Goal: Information Seeking & Learning: Learn about a topic

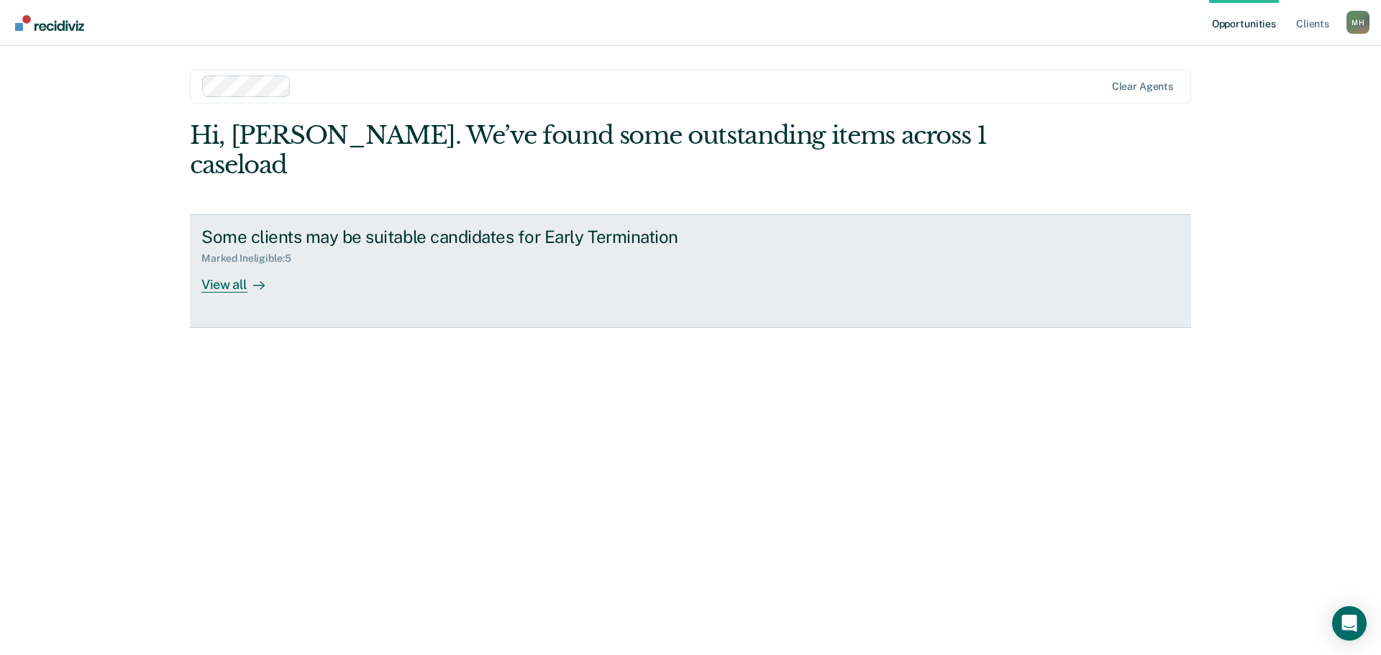
click at [247, 276] on div at bounding box center [255, 284] width 17 height 17
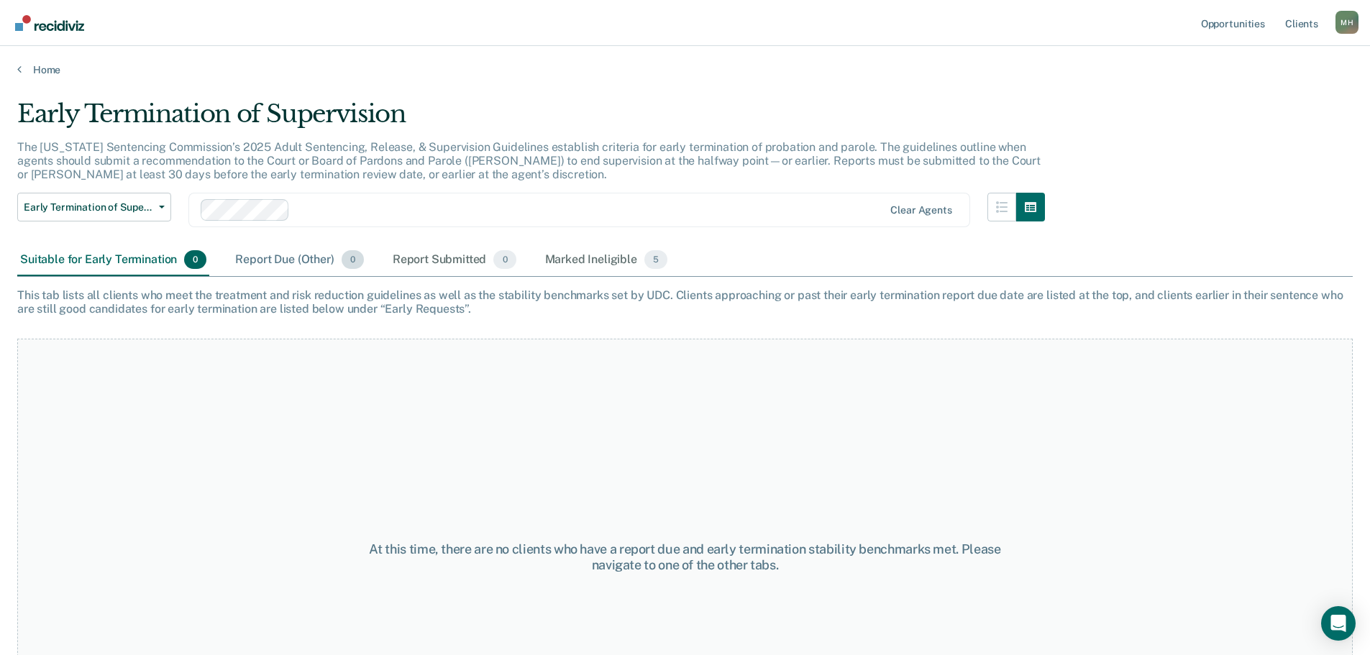
click at [276, 253] on div "Report Due (Other) 0" at bounding box center [299, 261] width 134 height 32
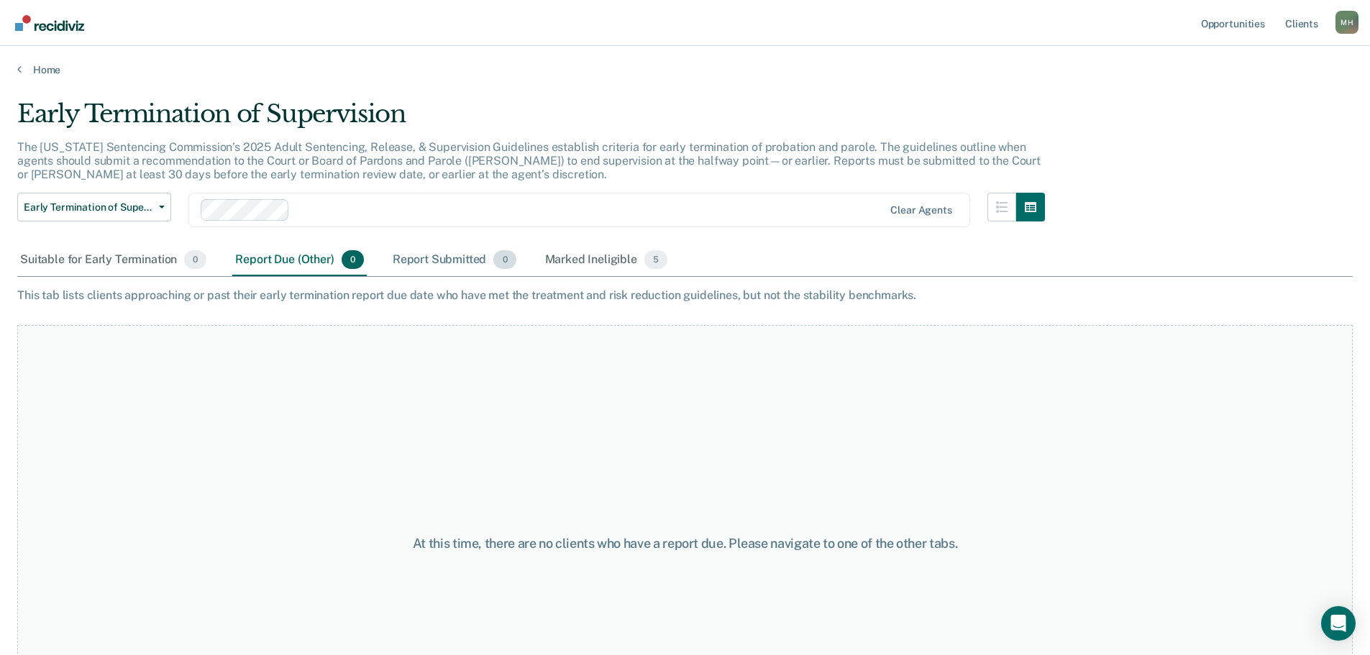
click at [457, 262] on div "Report Submitted 0" at bounding box center [454, 261] width 129 height 32
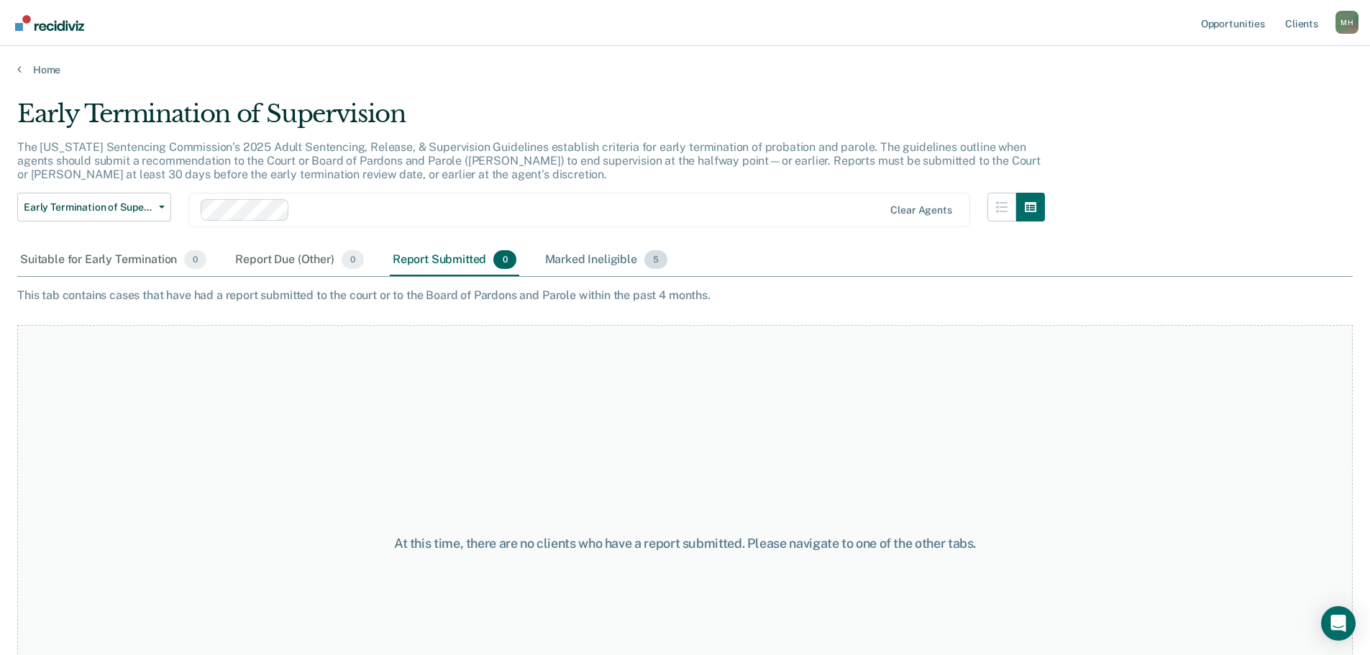
click at [592, 260] on div "Marked Ineligible 5" at bounding box center [606, 261] width 129 height 32
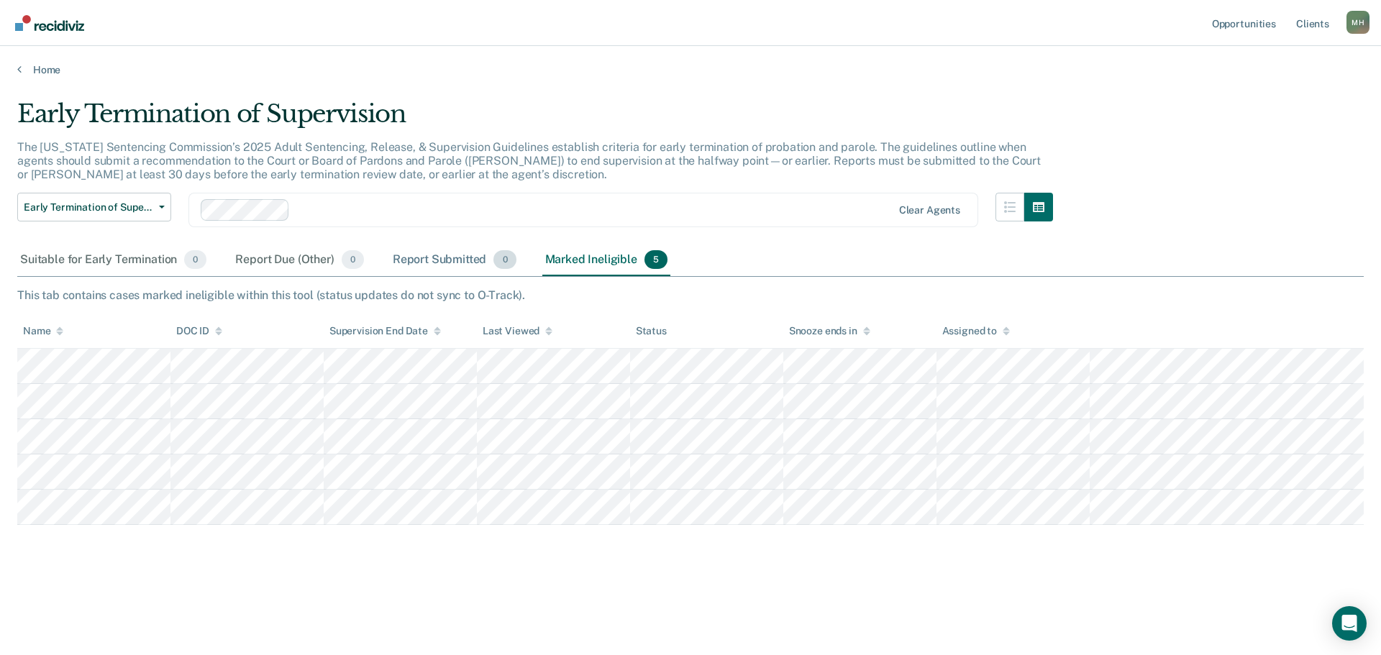
click at [449, 261] on div "Report Submitted 0" at bounding box center [454, 261] width 129 height 32
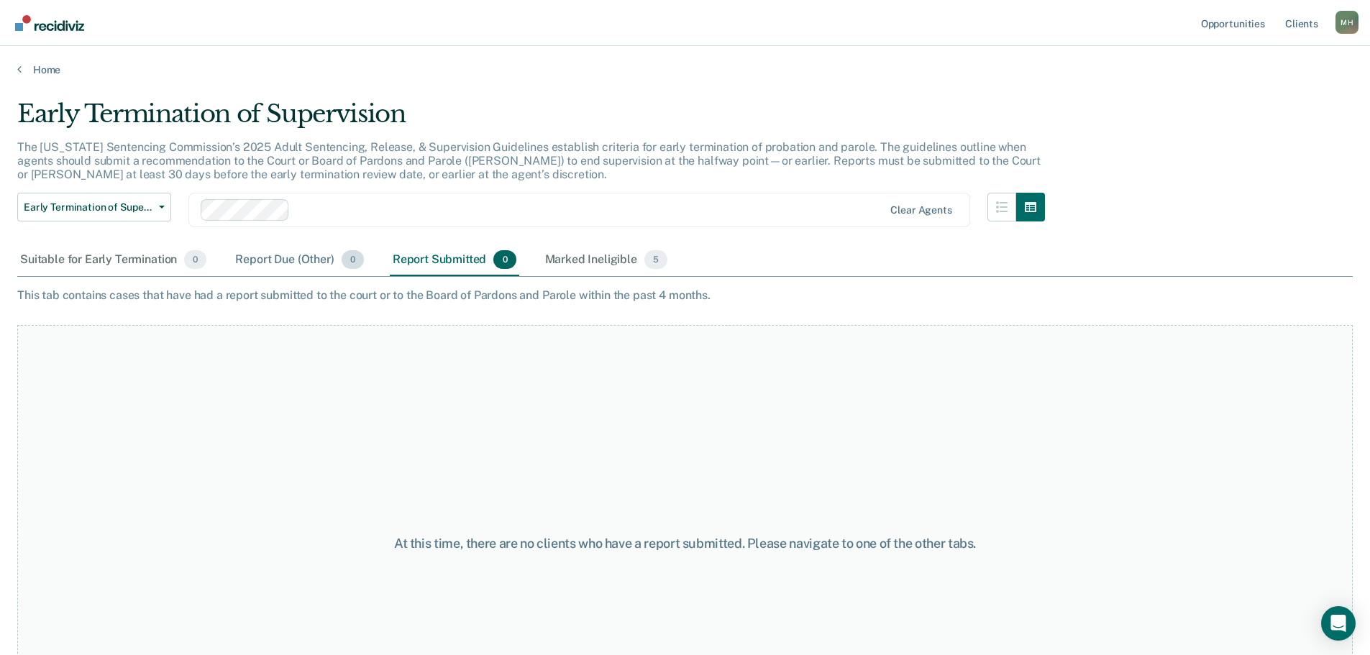
click at [278, 255] on div "Report Due (Other) 0" at bounding box center [299, 261] width 134 height 32
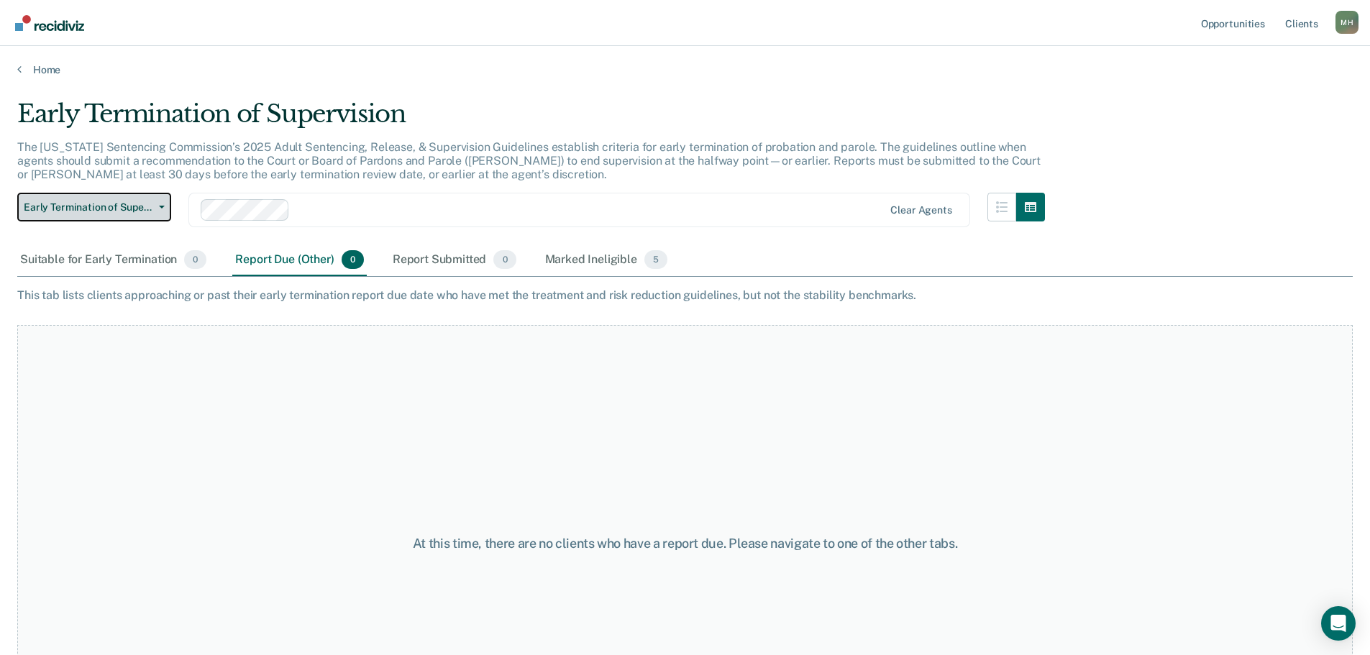
click at [122, 209] on span "Early Termination of Supervision" at bounding box center [88, 207] width 129 height 12
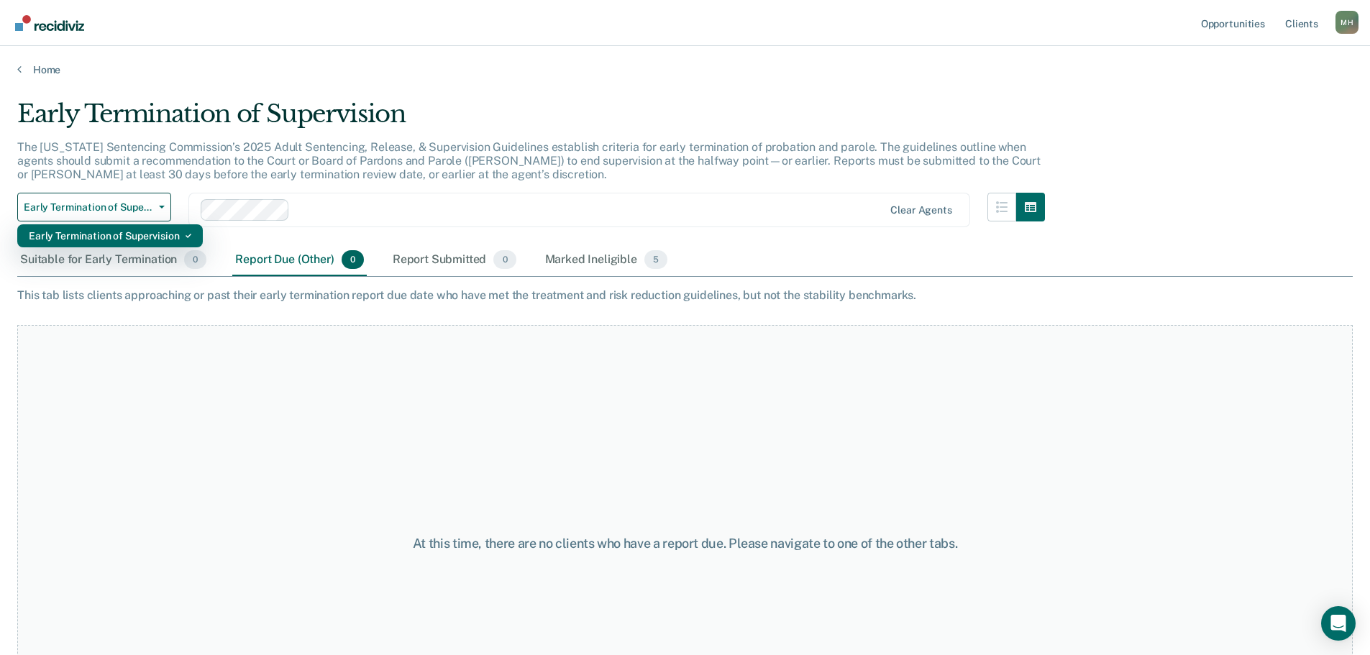
click at [122, 233] on div "Early Termination of Supervision" at bounding box center [110, 235] width 163 height 23
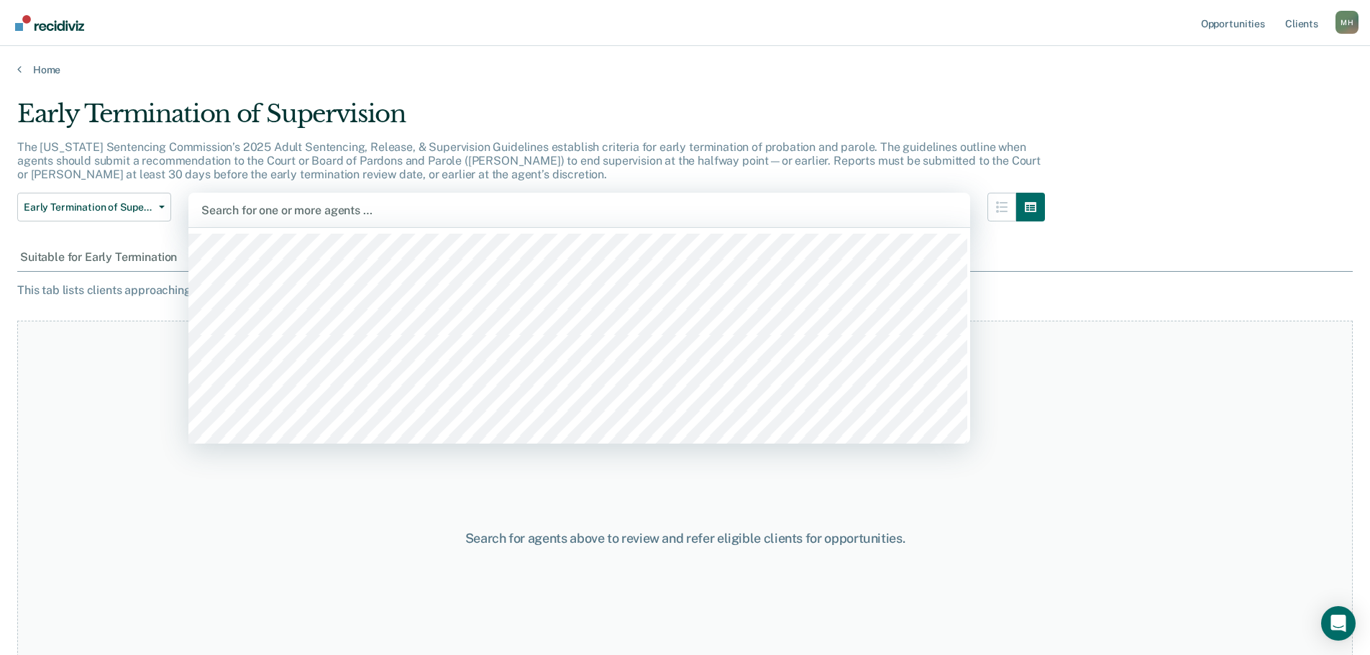
click at [303, 211] on div at bounding box center [579, 210] width 756 height 17
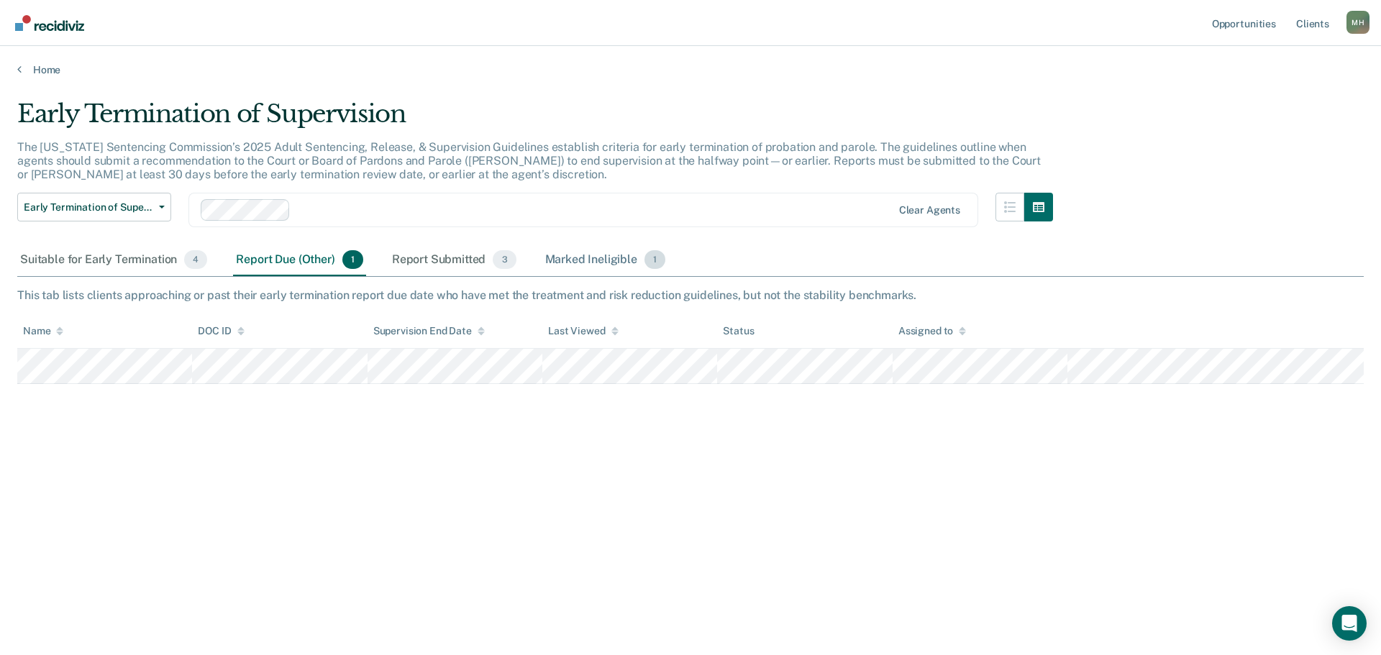
click at [578, 256] on div "Marked Ineligible 1" at bounding box center [605, 261] width 127 height 32
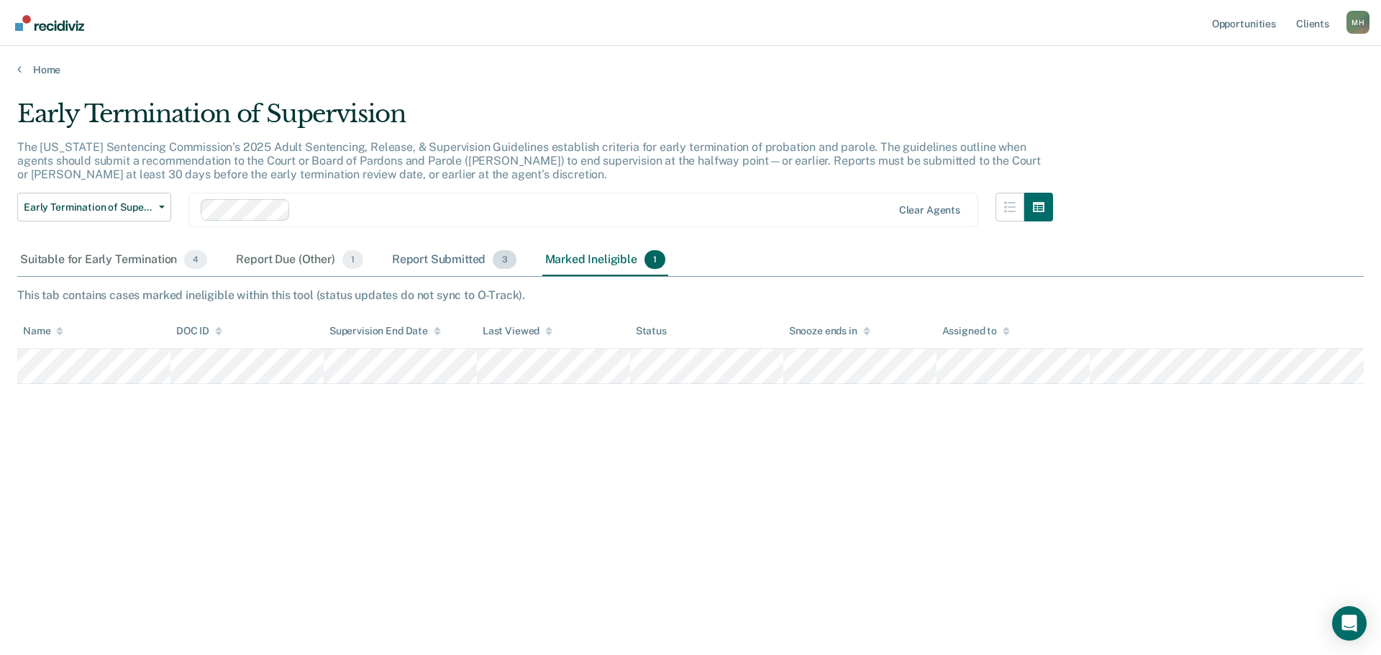
click at [433, 264] on div "Report Submitted 3" at bounding box center [454, 261] width 130 height 32
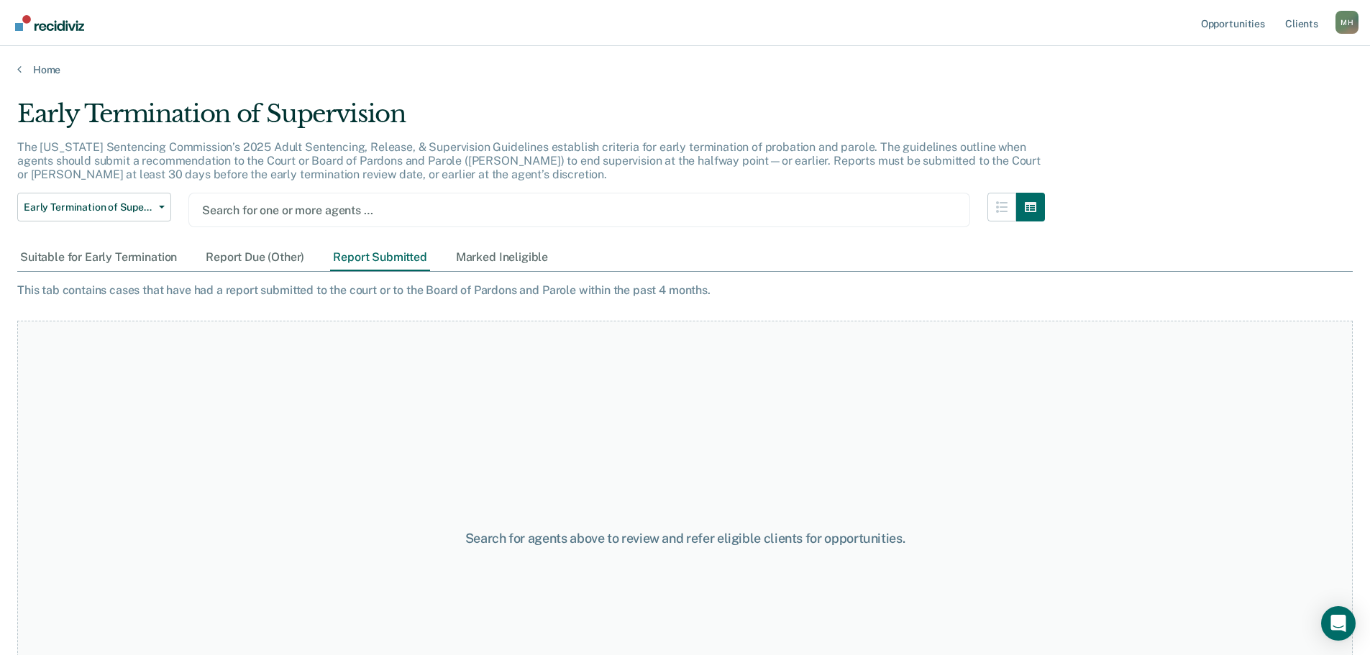
click at [322, 212] on div at bounding box center [579, 210] width 754 height 17
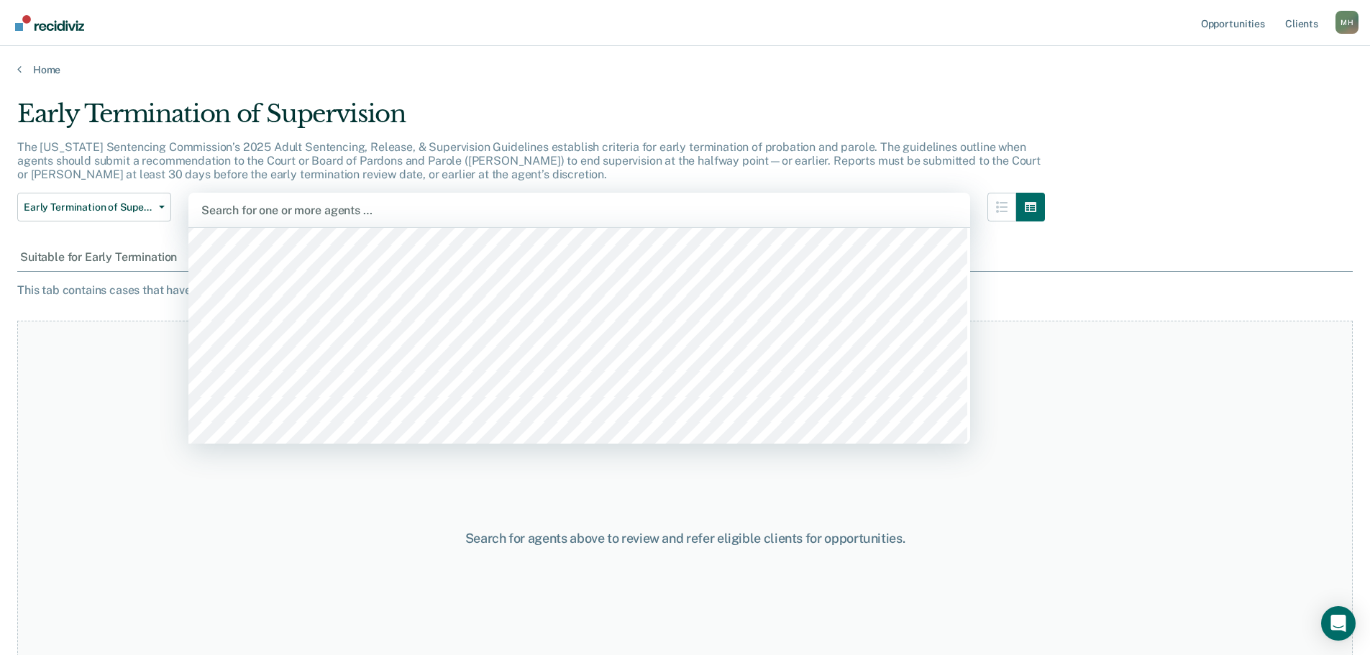
scroll to position [288, 0]
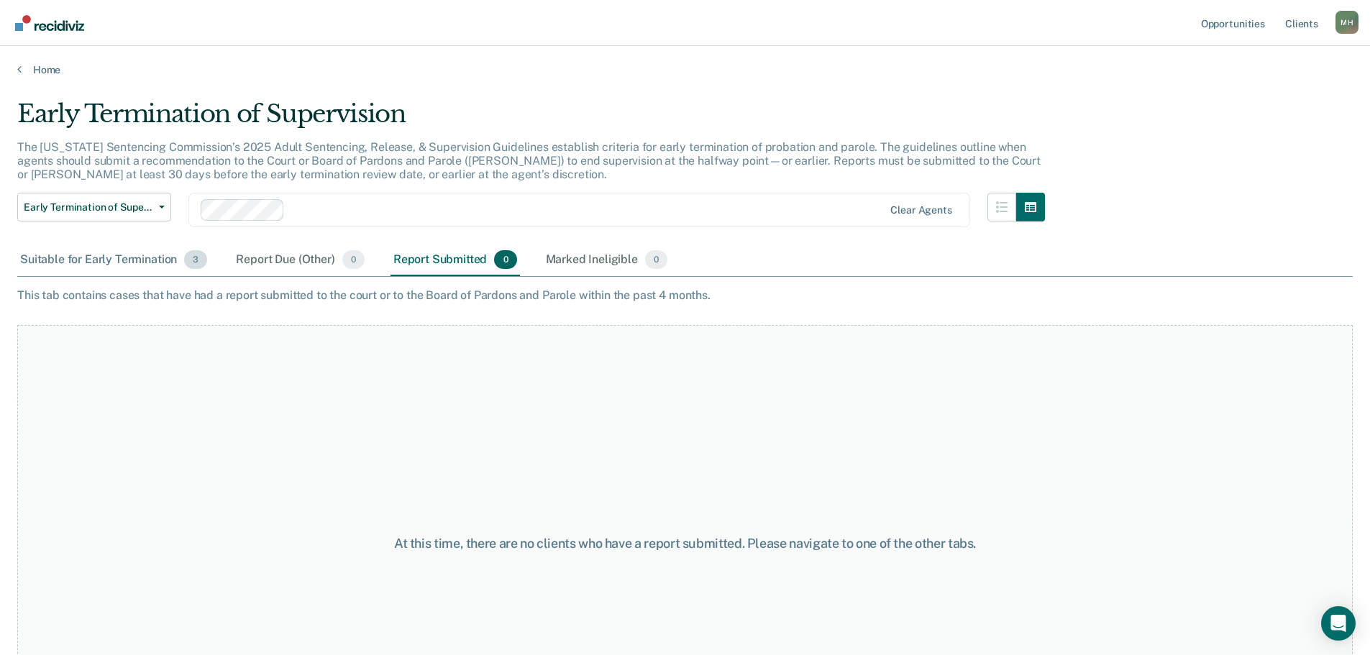
click at [141, 258] on div "Suitable for Early Termination 3" at bounding box center [113, 261] width 193 height 32
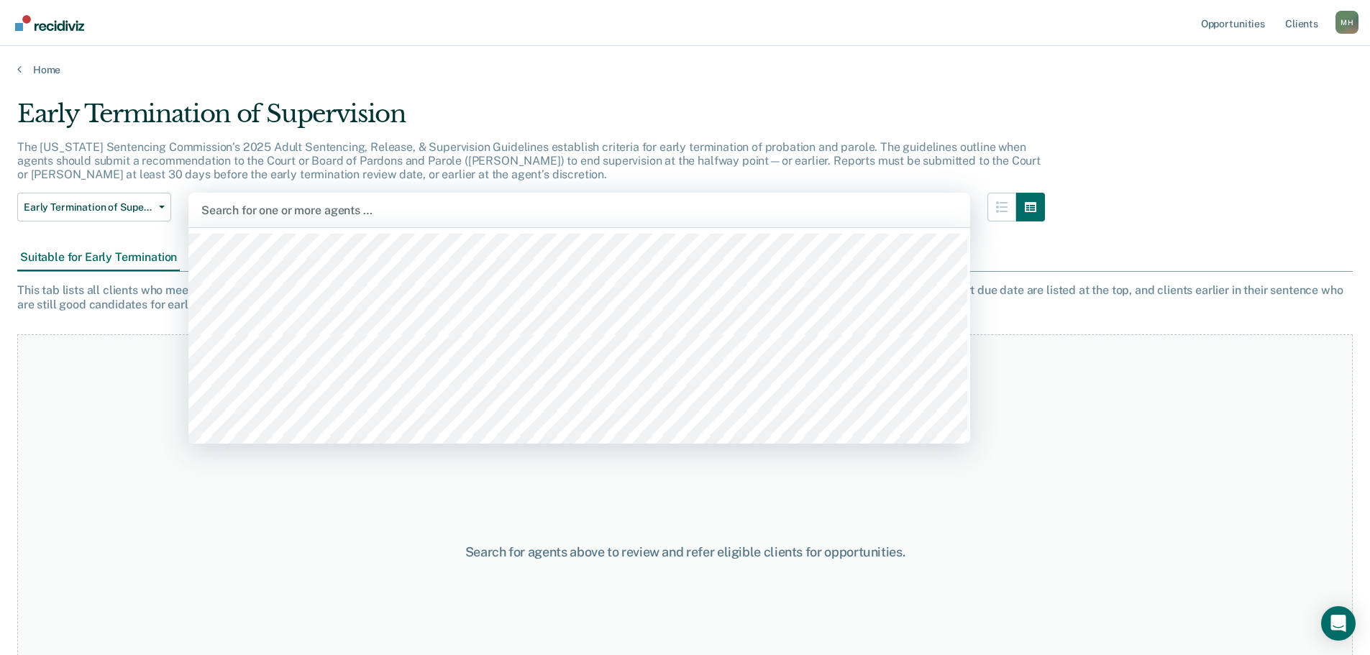
click at [286, 209] on div at bounding box center [579, 210] width 756 height 17
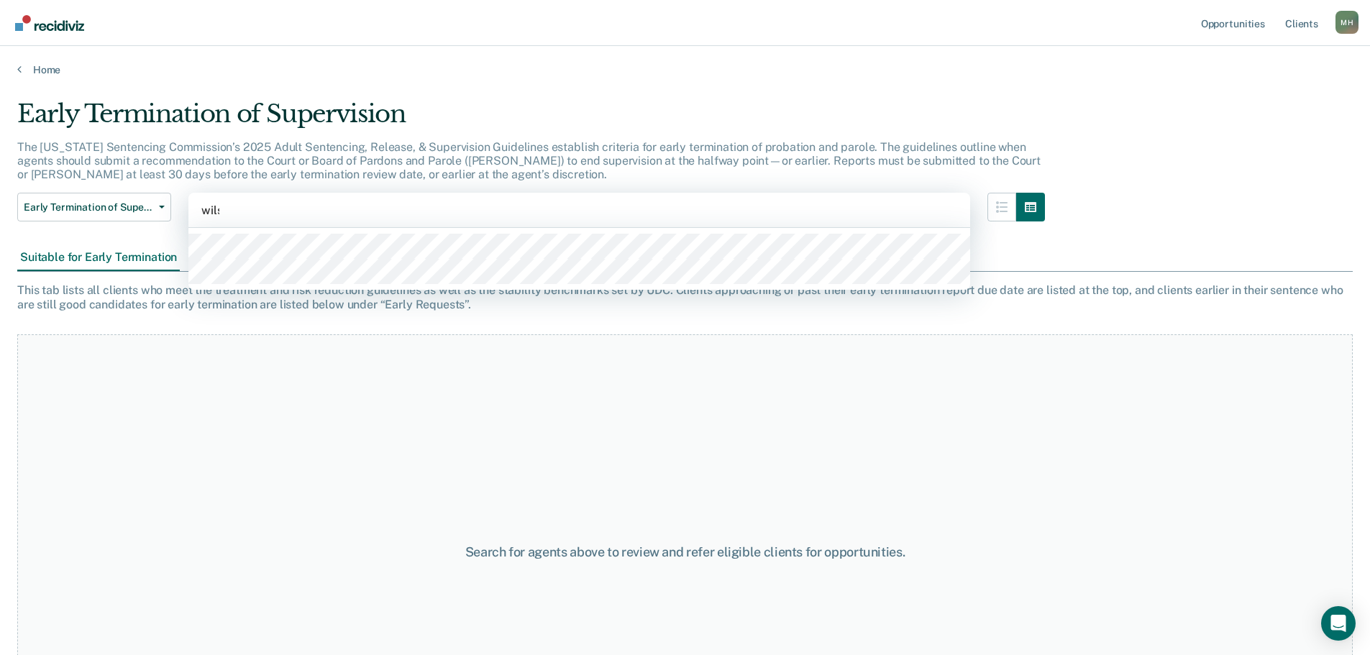
type input "[PERSON_NAME]"
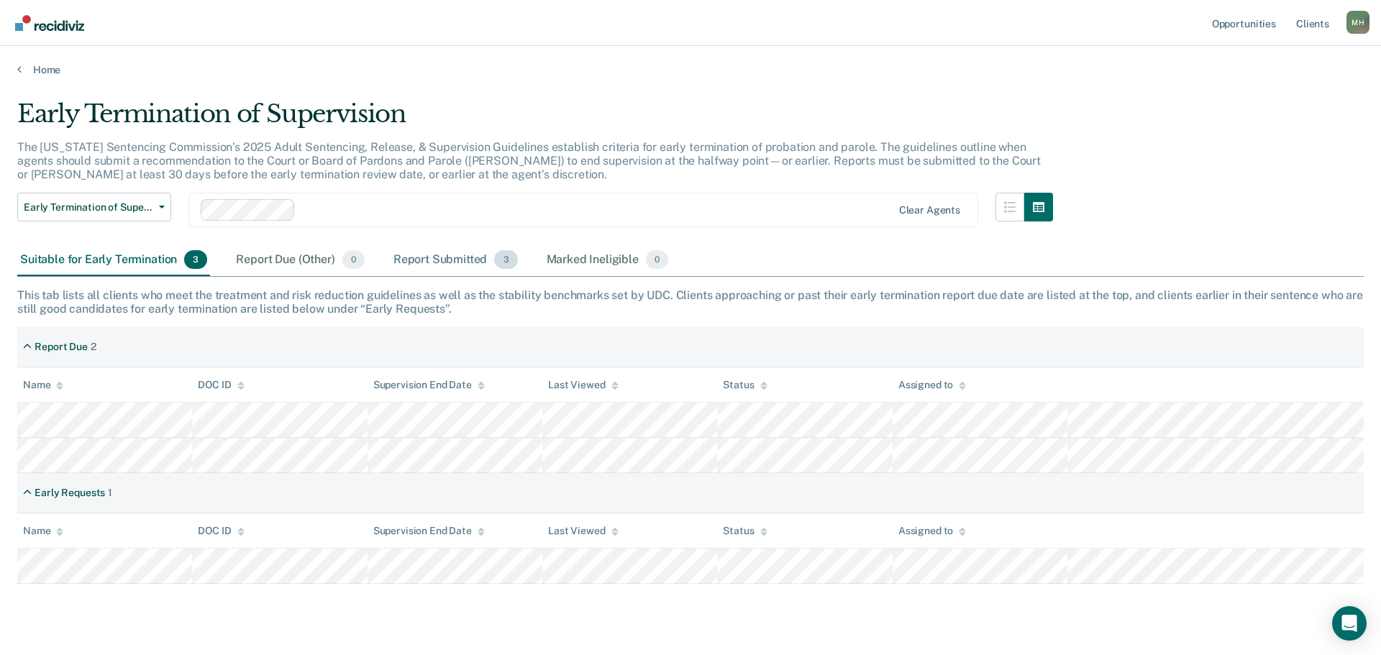
click at [431, 257] on div "Report Submitted 3" at bounding box center [456, 261] width 130 height 32
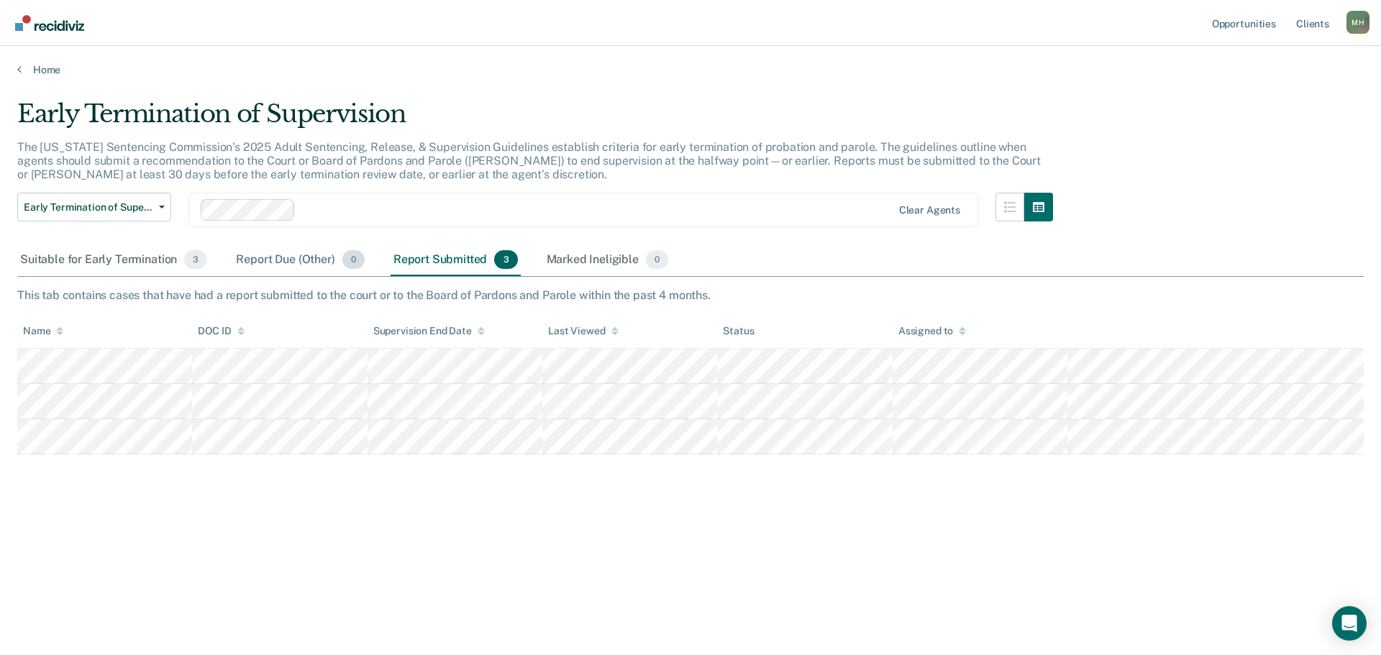
click at [308, 260] on div "Report Due (Other) 0" at bounding box center [300, 261] width 134 height 32
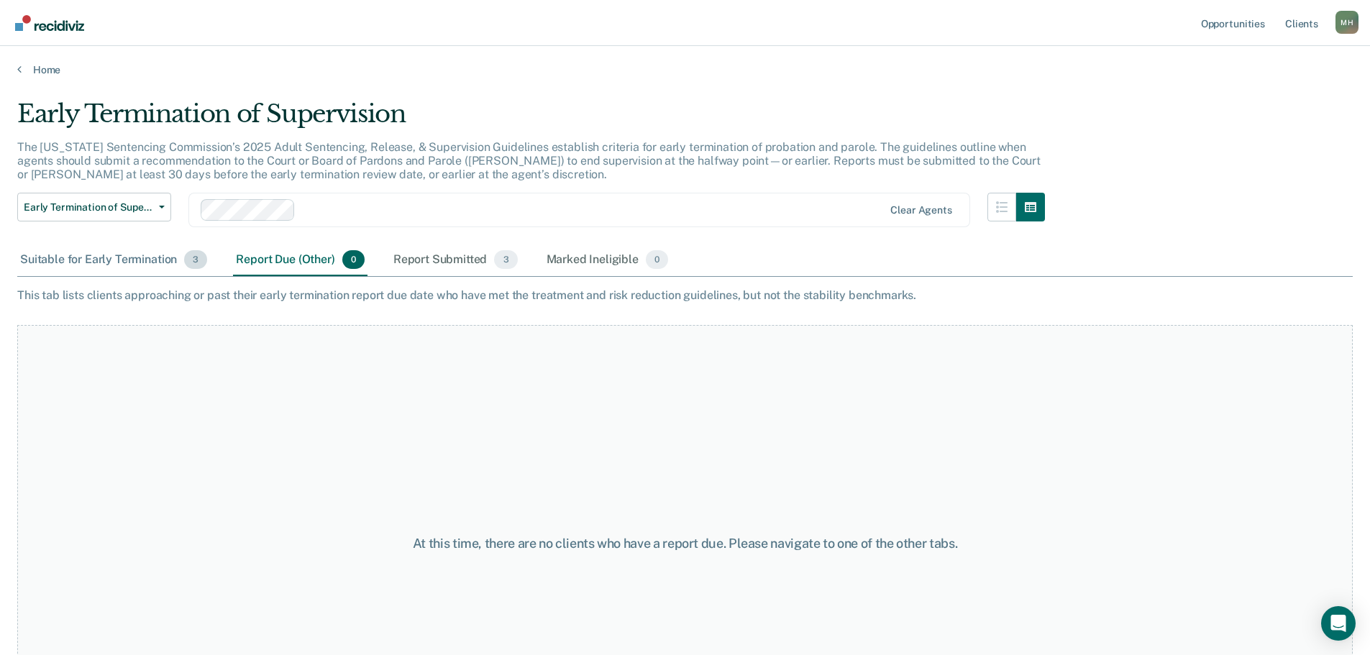
click at [120, 260] on div "Suitable for Early Termination 3" at bounding box center [113, 261] width 193 height 32
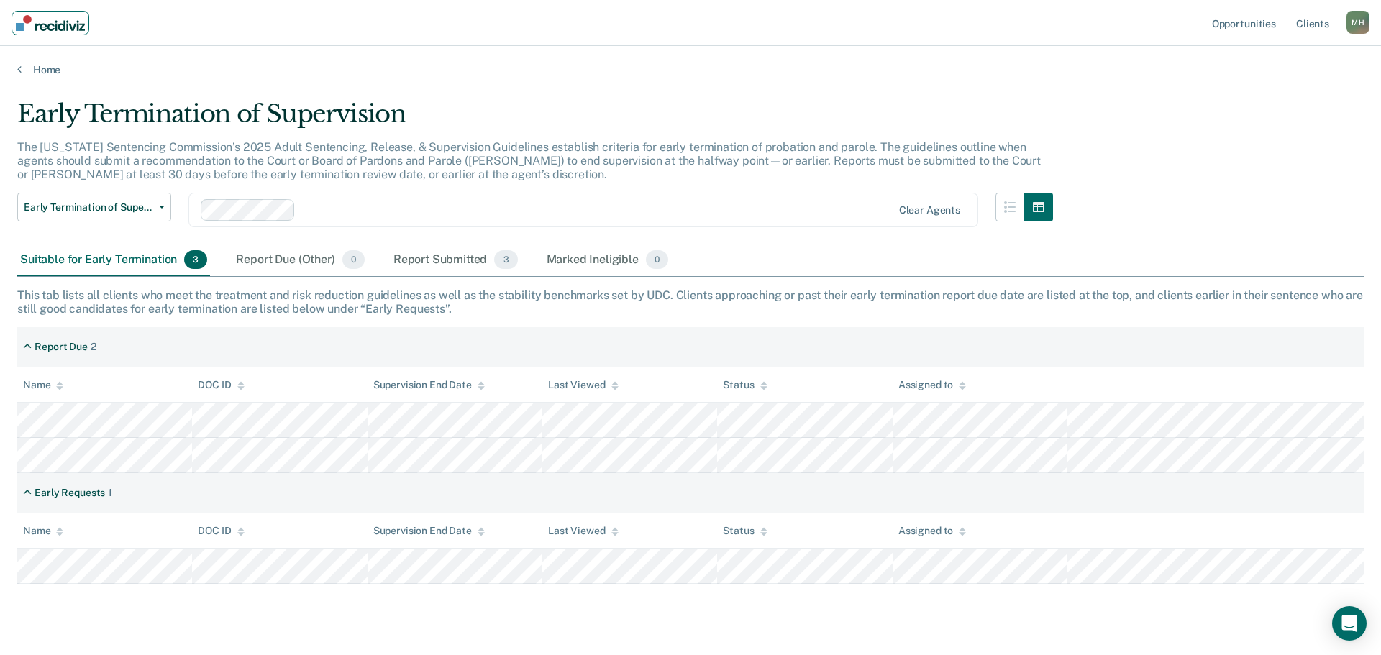
click at [71, 17] on img "Main navigation" at bounding box center [50, 23] width 69 height 16
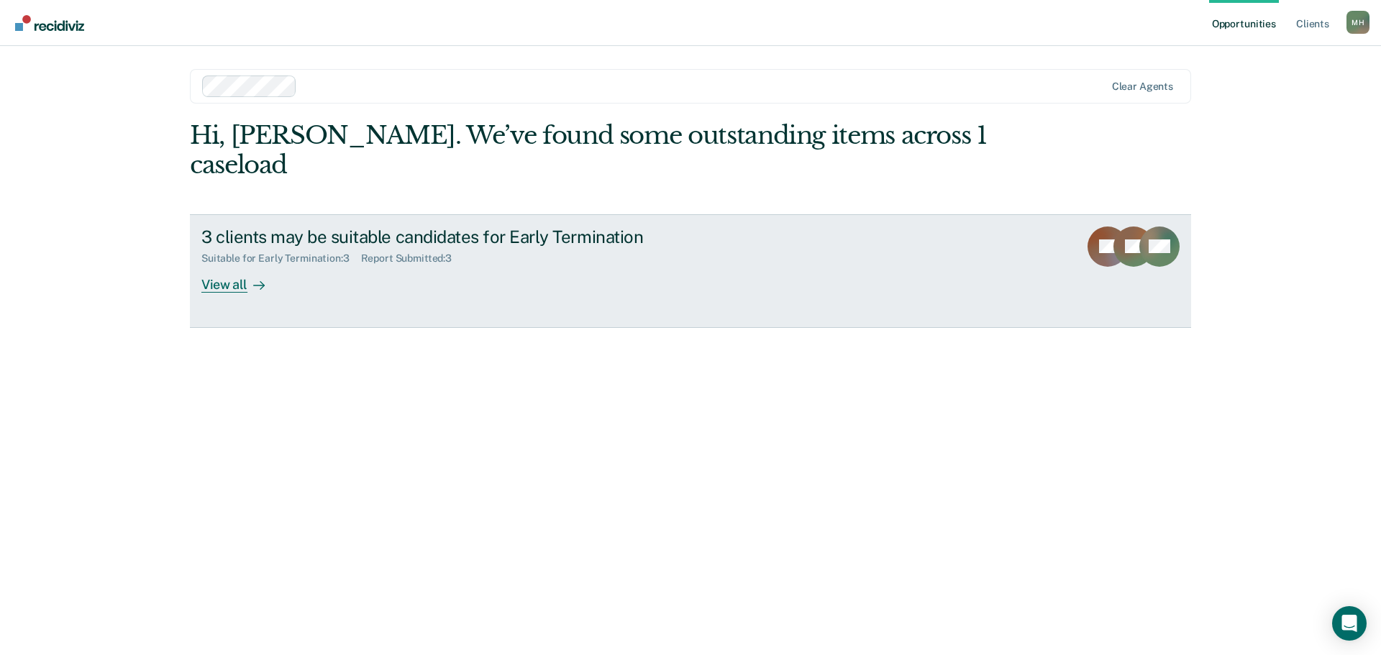
click at [254, 280] on icon at bounding box center [259, 286] width 12 height 12
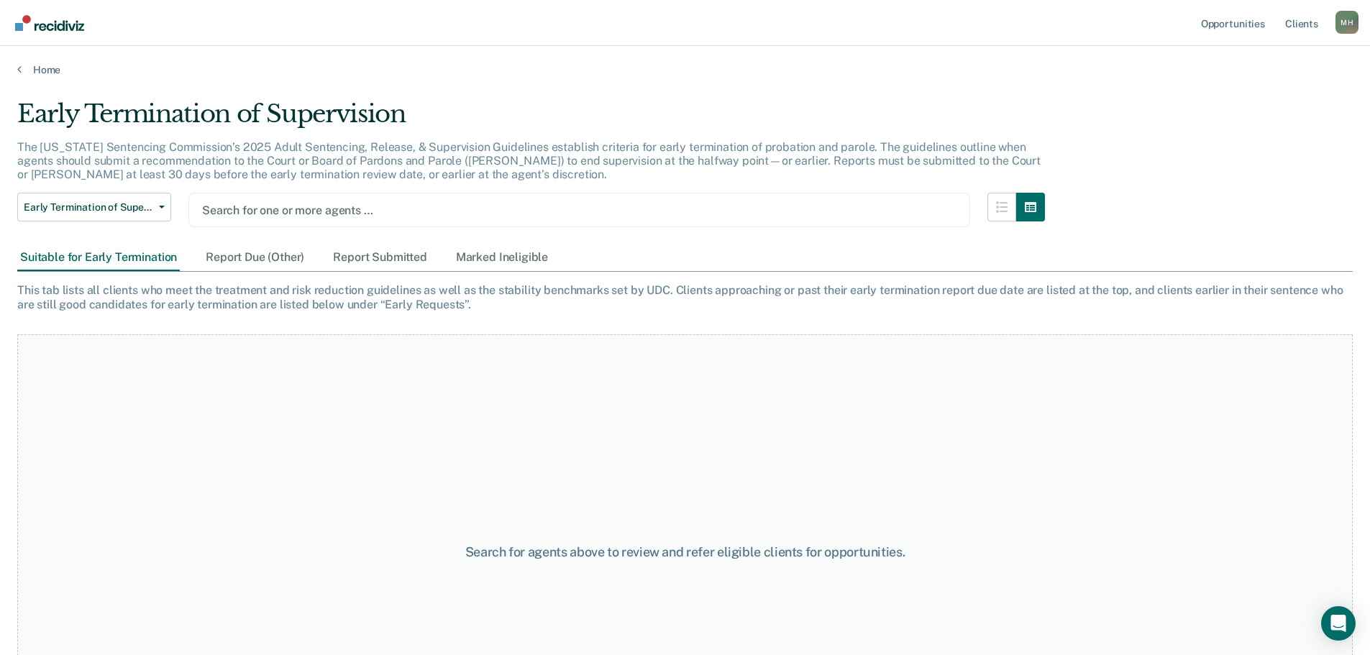
click at [279, 211] on div at bounding box center [579, 210] width 754 height 17
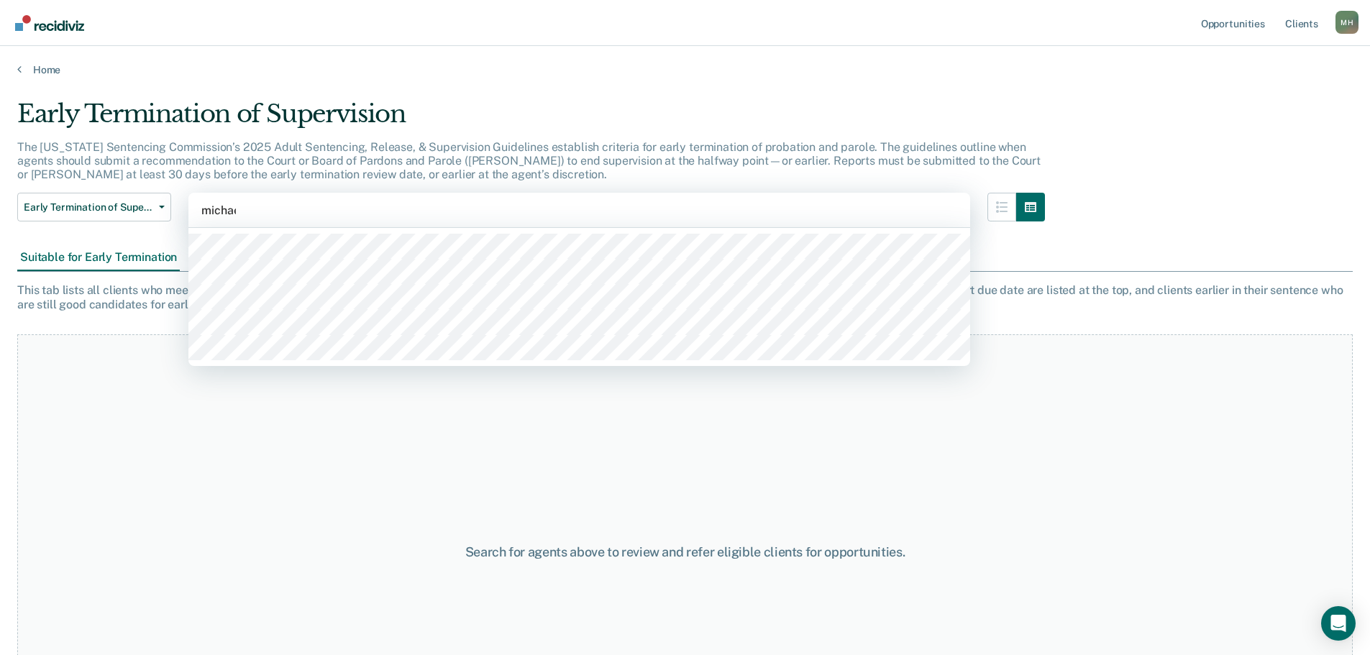
type input "[PERSON_NAME]"
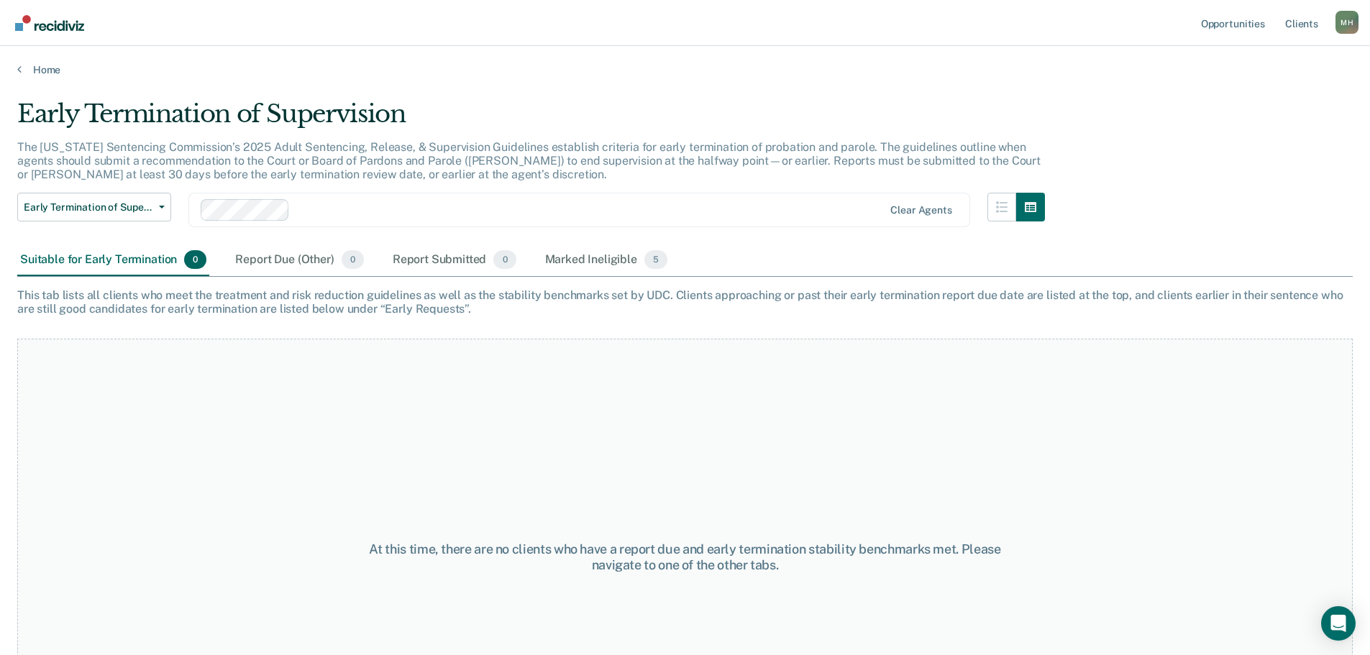
click at [536, 265] on div "Suitable for Early Termination 0 Report Due (Other) 0 Report Submitted 0 Marked…" at bounding box center [343, 261] width 653 height 32
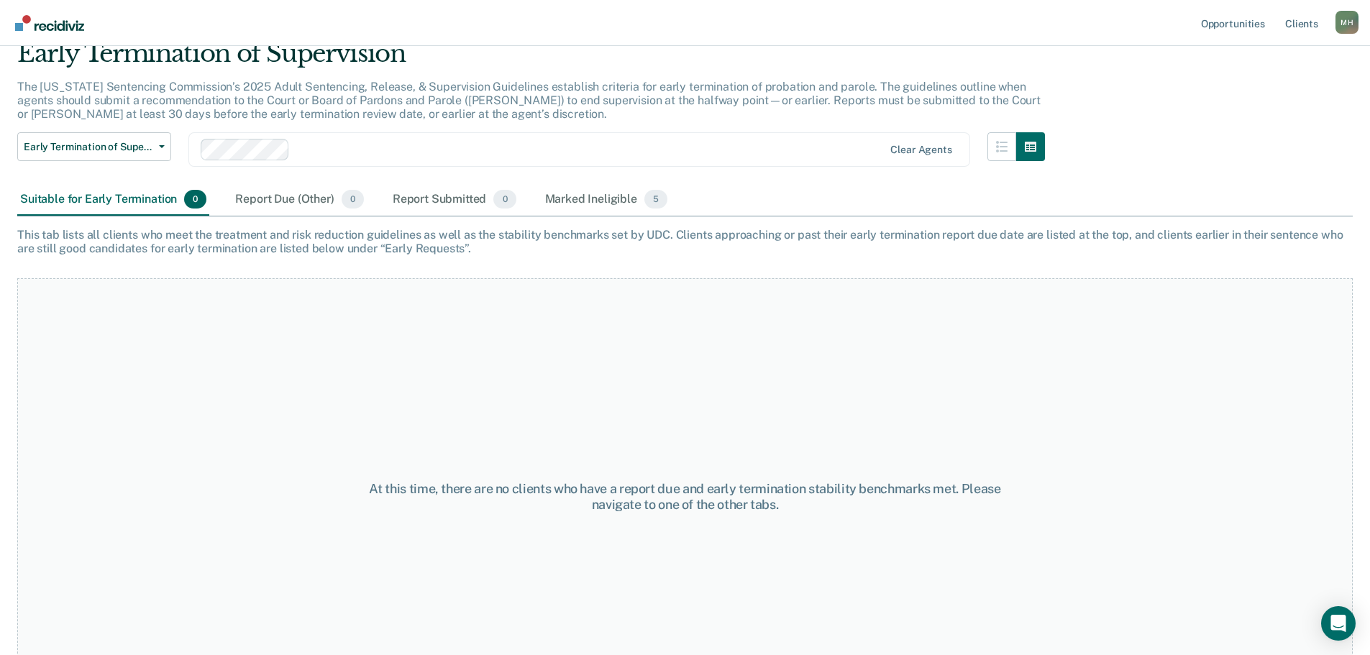
scroll to position [120, 0]
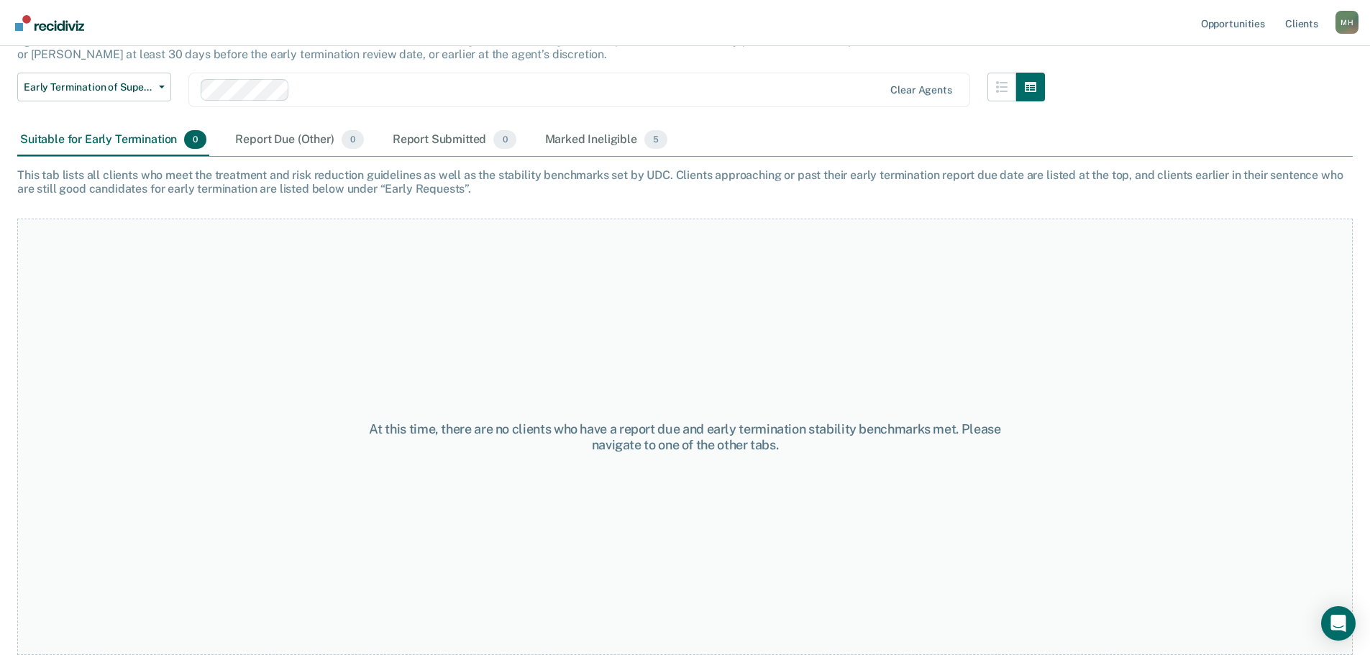
click at [510, 481] on div "At this time, there are no clients who have a report due and early termination …" at bounding box center [684, 437] width 1335 height 437
click at [516, 468] on div "At this time, there are no clients who have a report due and early termination …" at bounding box center [684, 437] width 1335 height 437
click at [516, 465] on div "At this time, there are no clients who have a report due and early termination …" at bounding box center [684, 437] width 1335 height 437
click at [525, 429] on div "At this time, there are no clients who have a report due and early termination …" at bounding box center [685, 436] width 667 height 31
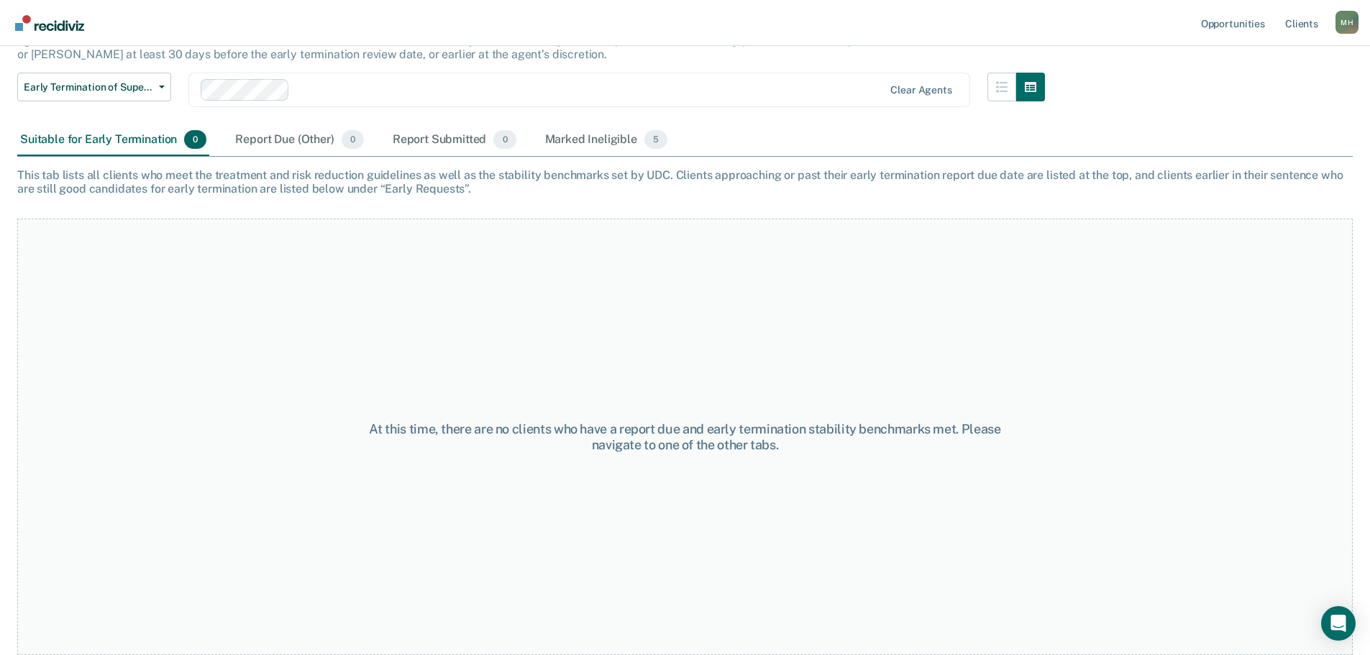
click at [622, 161] on div "Early Termination of Supervision The [US_STATE] Sentencing Commission’s 2025 Ad…" at bounding box center [684, 203] width 1335 height 448
click at [605, 121] on div "Early Termination of Supervision Early Termination of Supervision Clear agents" at bounding box center [531, 99] width 1028 height 52
click at [586, 142] on div "Marked Ineligible 5" at bounding box center [606, 140] width 129 height 32
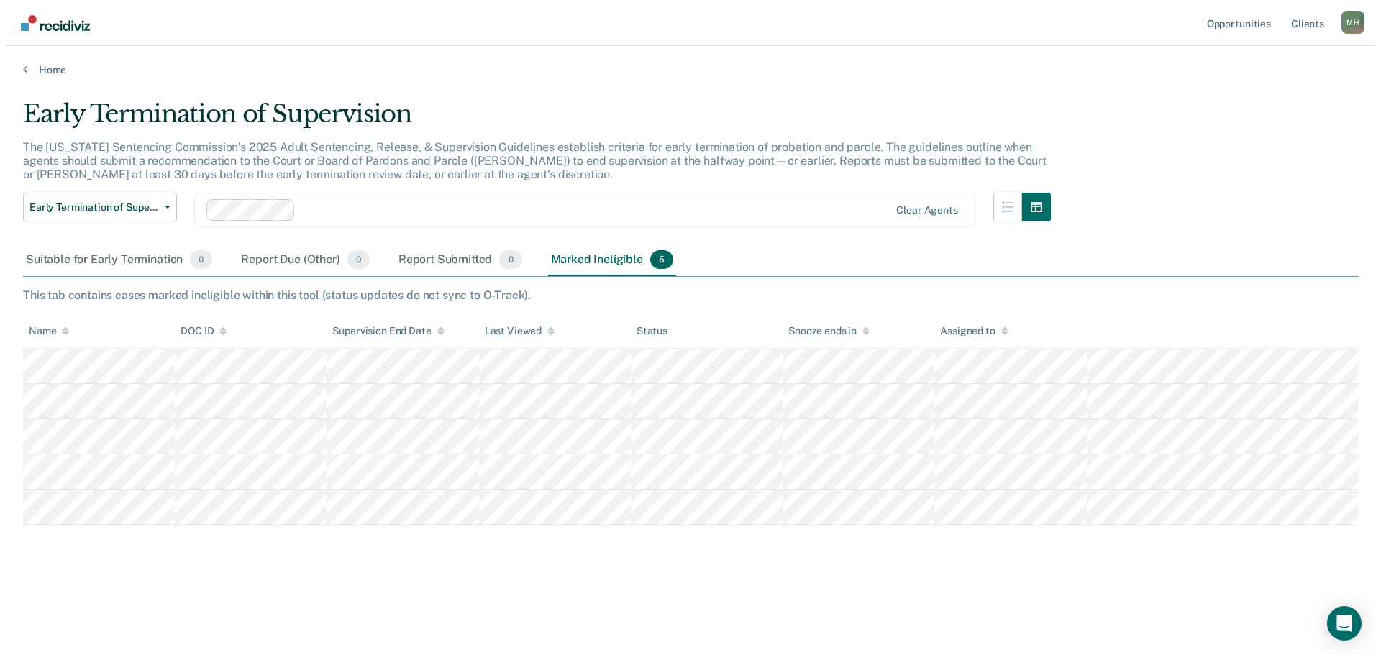
scroll to position [0, 0]
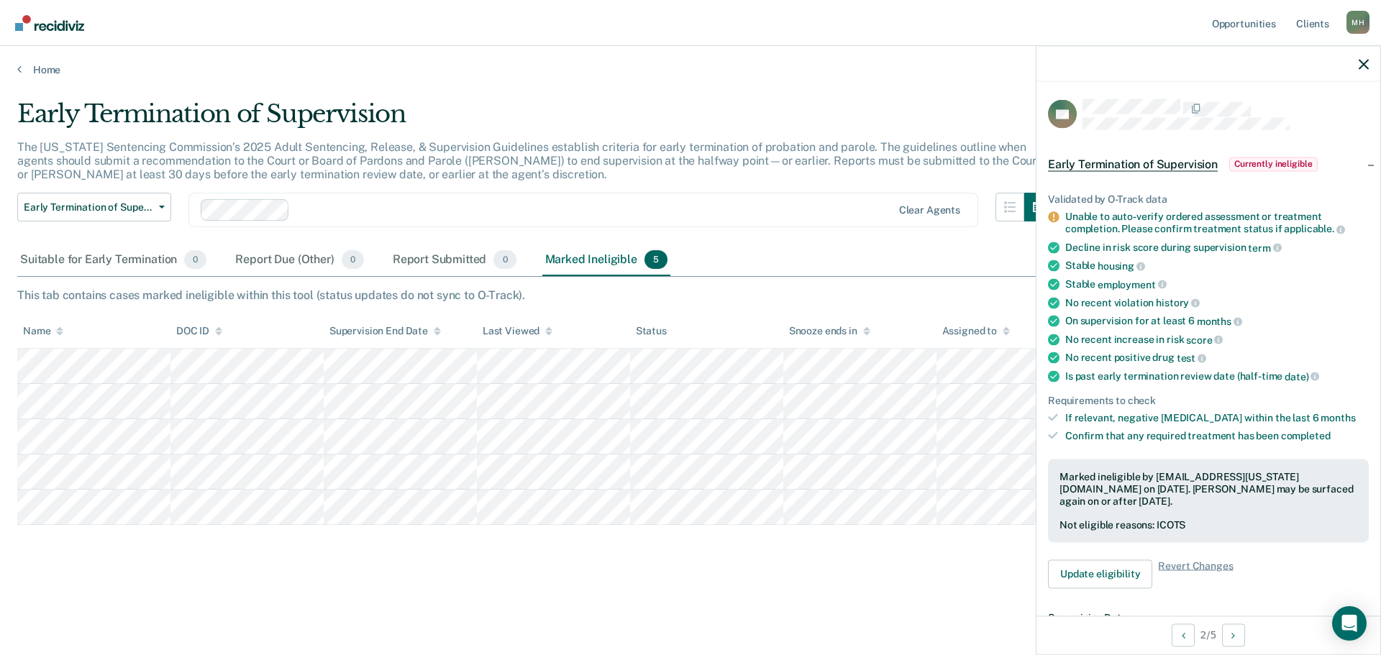
drag, startPoint x: 259, startPoint y: 341, endPoint x: 849, endPoint y: 562, distance: 629.9
click at [849, 562] on div "Early Termination of Supervision The [US_STATE] Sentencing Commission’s 2025 Ad…" at bounding box center [690, 346] width 1346 height 494
